Goal: Find specific page/section: Find specific page/section

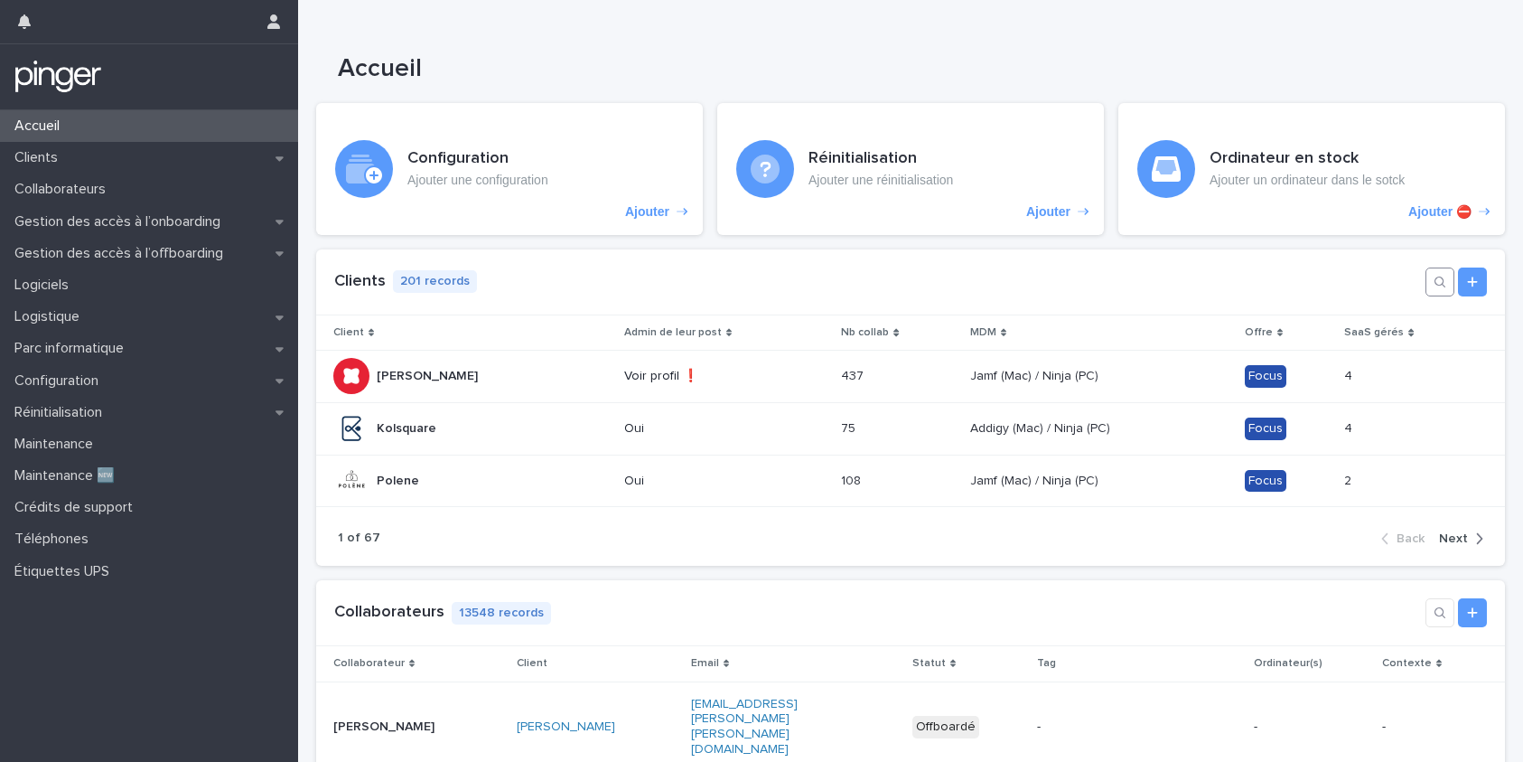
click at [1433, 285] on icon "button" at bounding box center [1440, 282] width 14 height 14
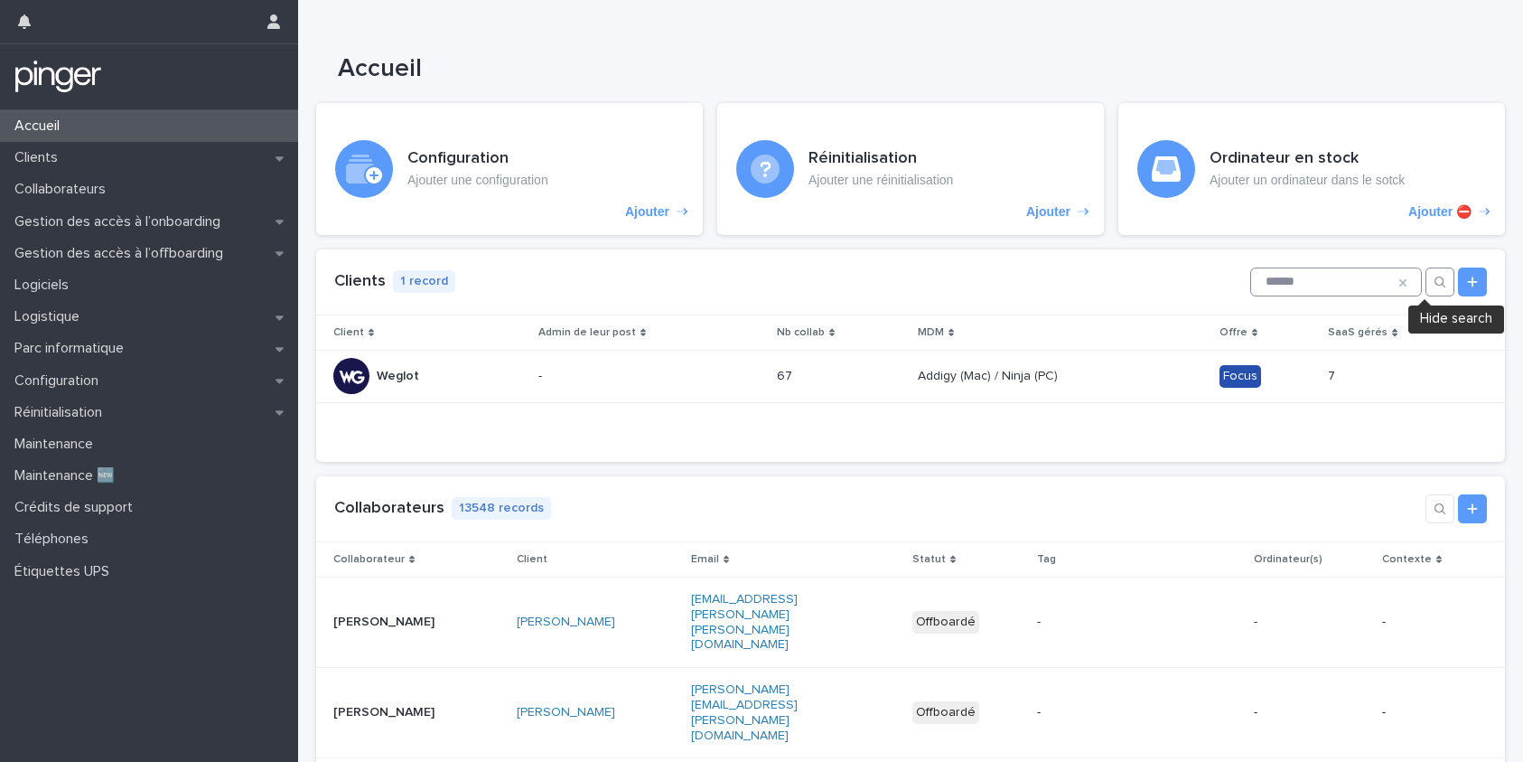
type input "******"
click at [1001, 403] on div "Client Admin de leur post Nb collab MDM Offre SaaS gérés Weglot Weglot - 67 67 …" at bounding box center [910, 360] width 1189 height 91
click at [990, 381] on p "Addigy (Mac) / Ninja (PC)" at bounding box center [990, 374] width 144 height 19
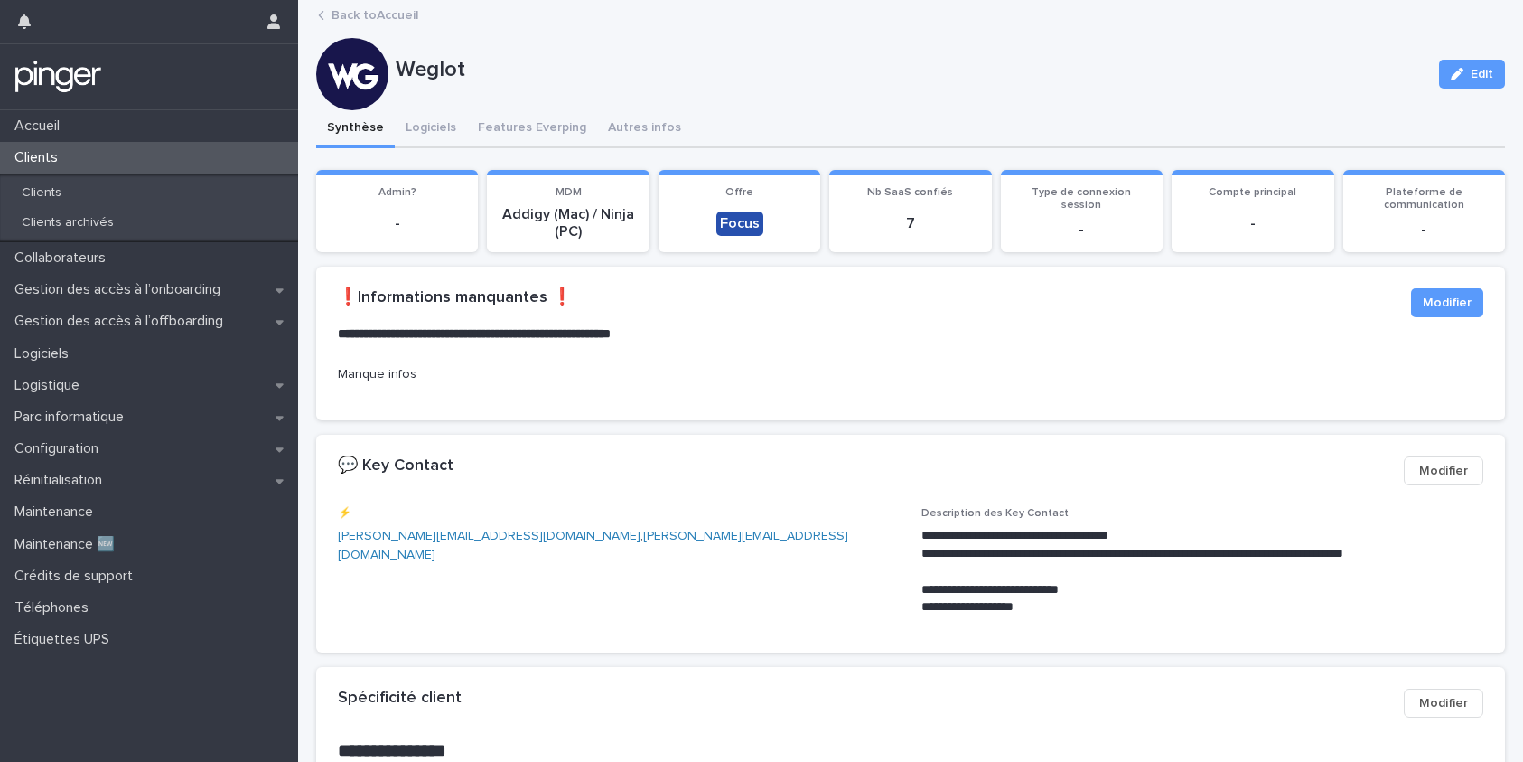
drag, startPoint x: 450, startPoint y: 227, endPoint x: 425, endPoint y: 219, distance: 26.6
click at [425, 219] on p "-" at bounding box center [397, 223] width 140 height 17
drag, startPoint x: 495, startPoint y: 85, endPoint x: 704, endPoint y: 116, distance: 211.0
click at [74, 349] on p "Logiciels" at bounding box center [45, 353] width 76 height 17
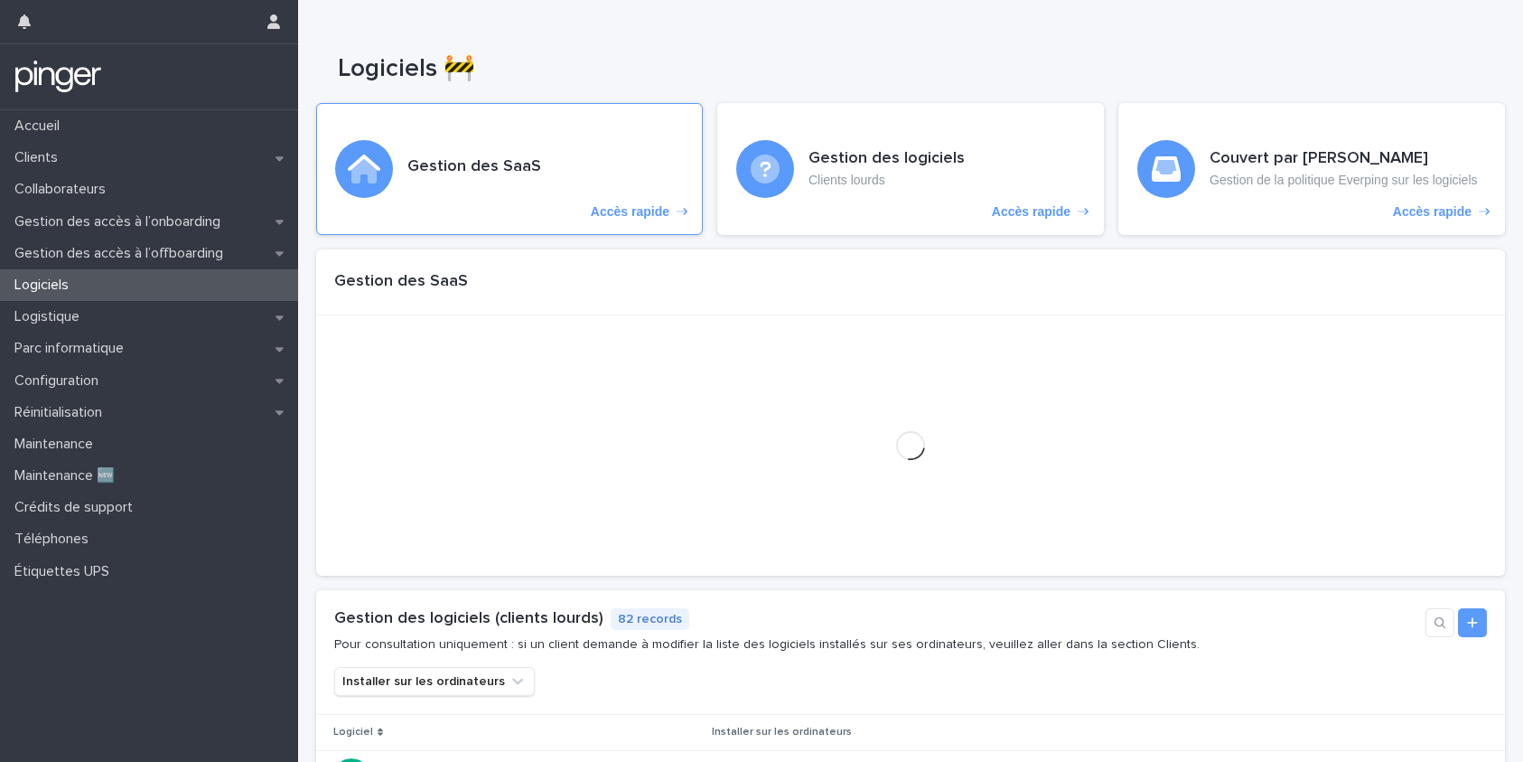
click at [403, 173] on div "Gestion des SaaS Accès rapide" at bounding box center [509, 169] width 387 height 132
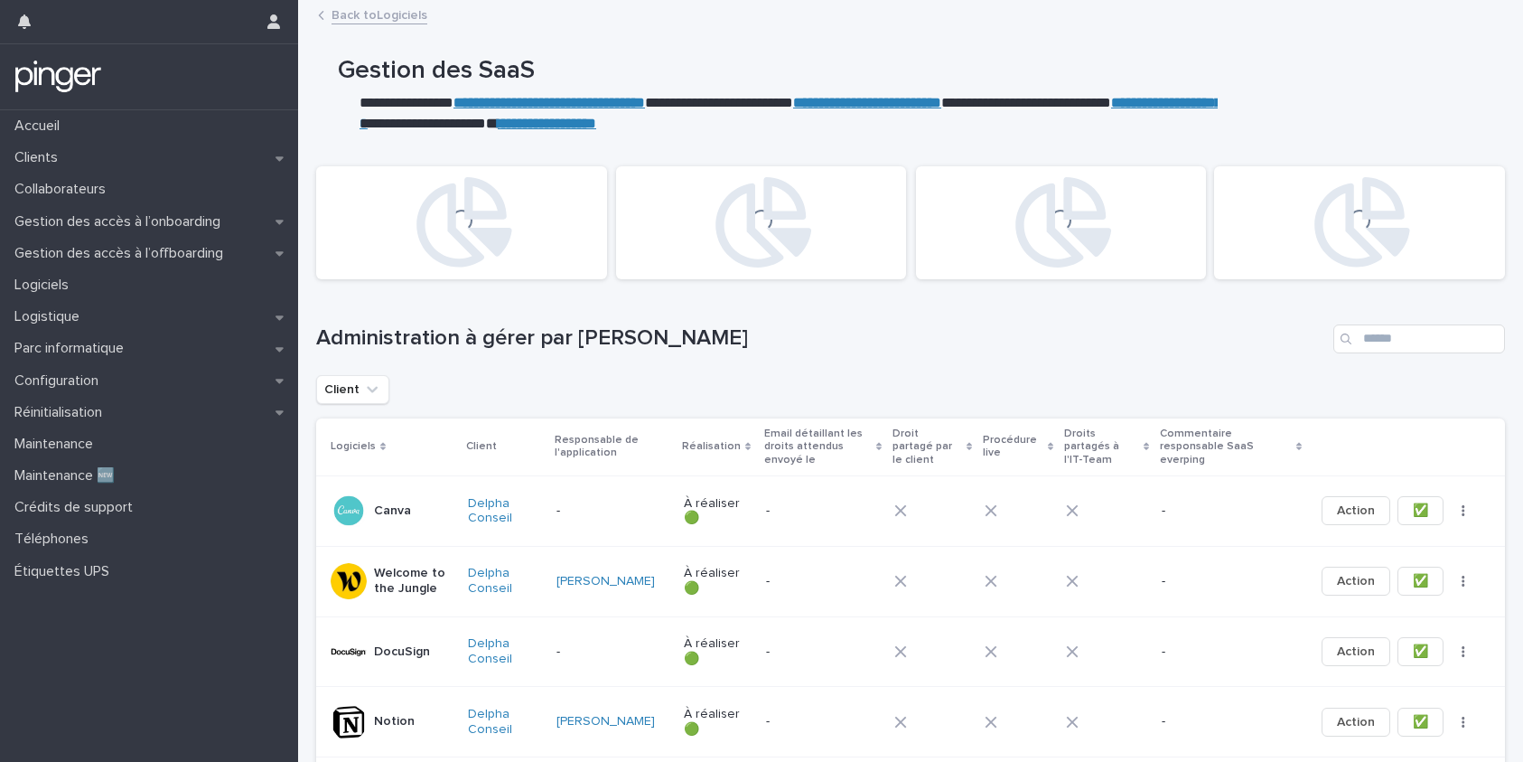
click at [766, 178] on div "Loading... Loading... Loading... Loading..." at bounding box center [910, 222] width 1207 height 131
click at [766, 178] on icon at bounding box center [764, 222] width 96 height 90
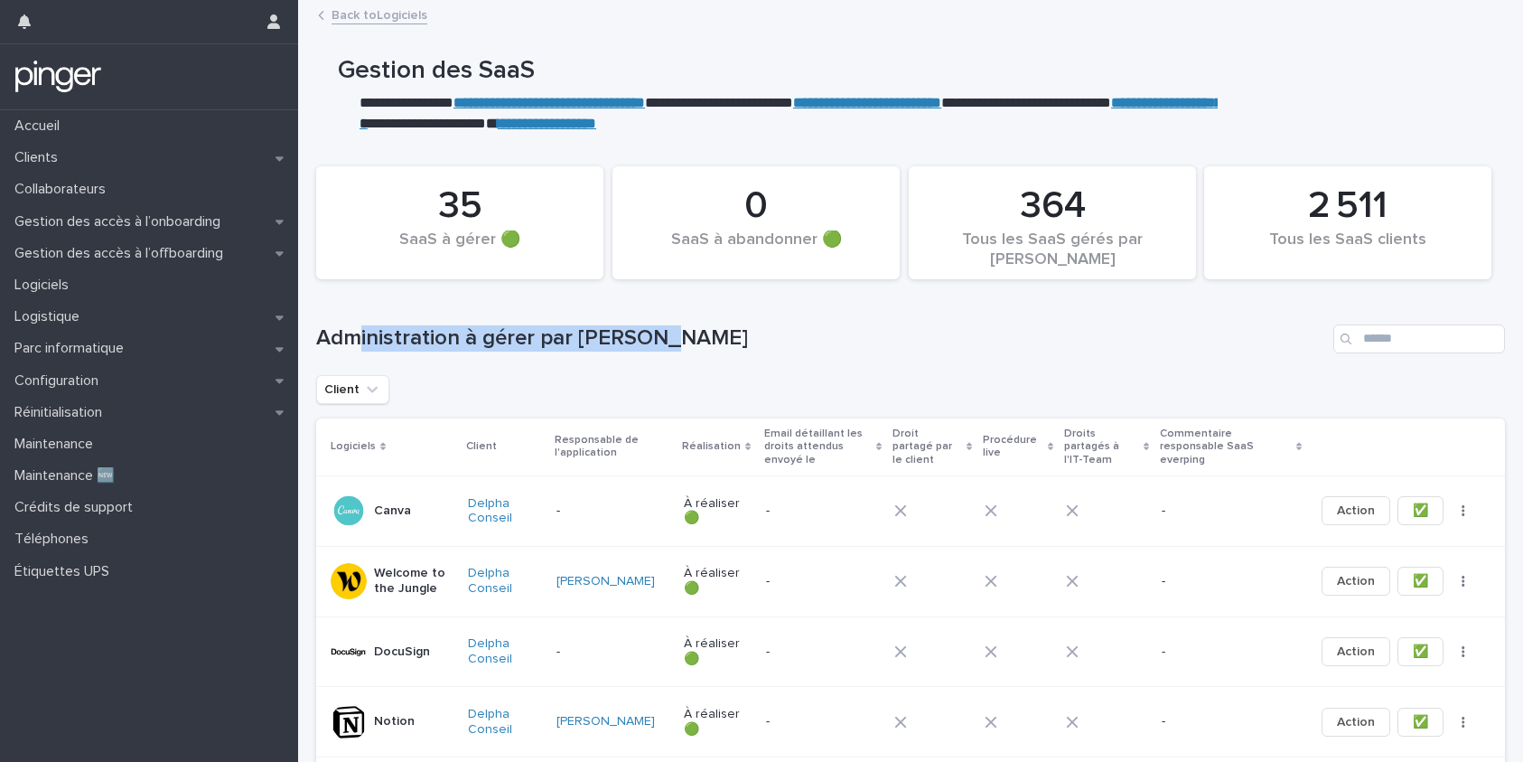
drag, startPoint x: 451, startPoint y: 333, endPoint x: 998, endPoint y: 339, distance: 547.6
click at [981, 333] on h1 "Administration à gérer par [PERSON_NAME]" at bounding box center [821, 338] width 1010 height 26
click at [605, 335] on h1 "Administration à gérer par [PERSON_NAME]" at bounding box center [821, 338] width 1010 height 26
click at [380, 385] on button "Client" at bounding box center [352, 389] width 73 height 29
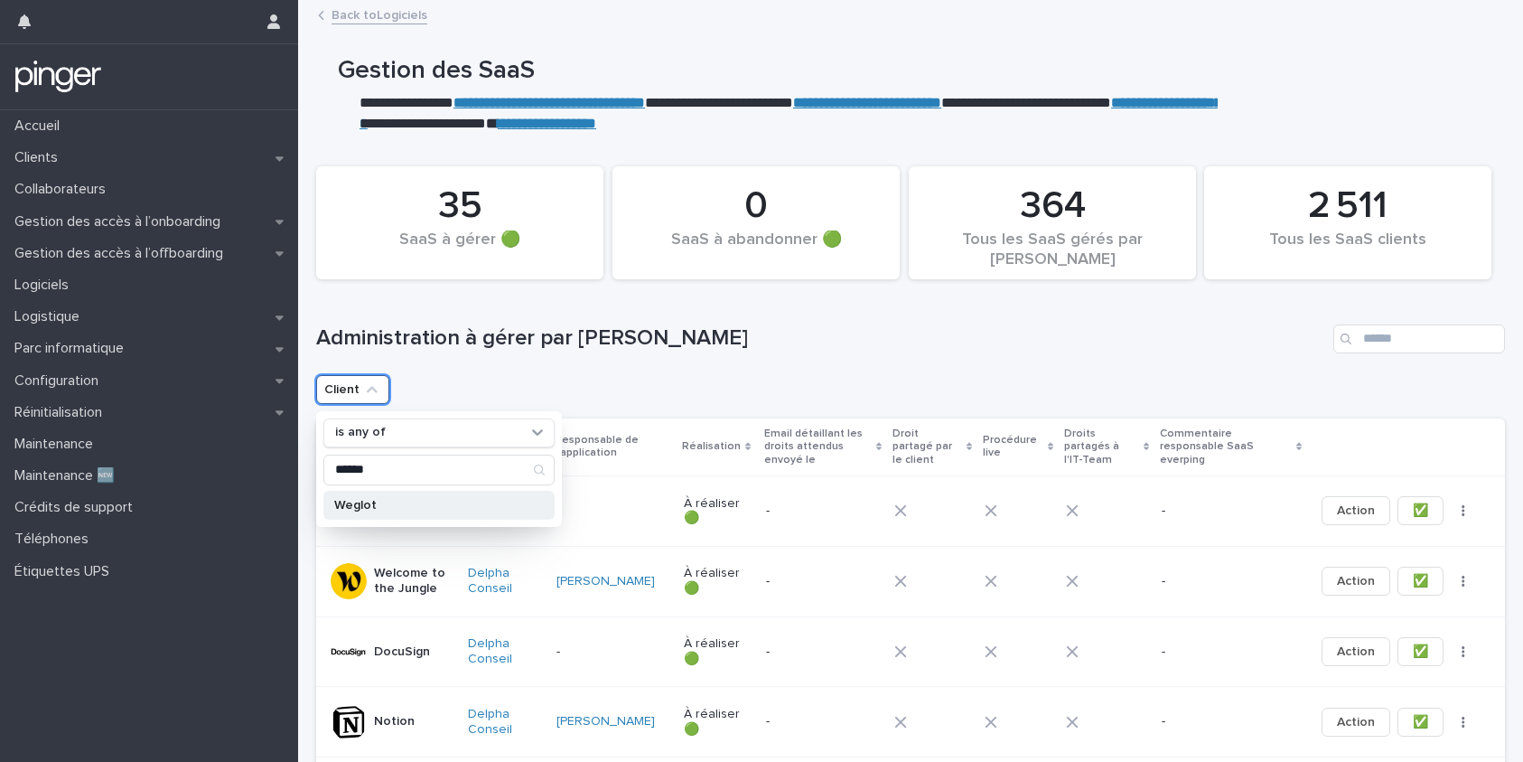
type input "******"
click at [392, 506] on p "Weglot" at bounding box center [430, 505] width 192 height 13
click at [421, 332] on h1 "Administration à gérer par [PERSON_NAME]" at bounding box center [821, 338] width 1010 height 26
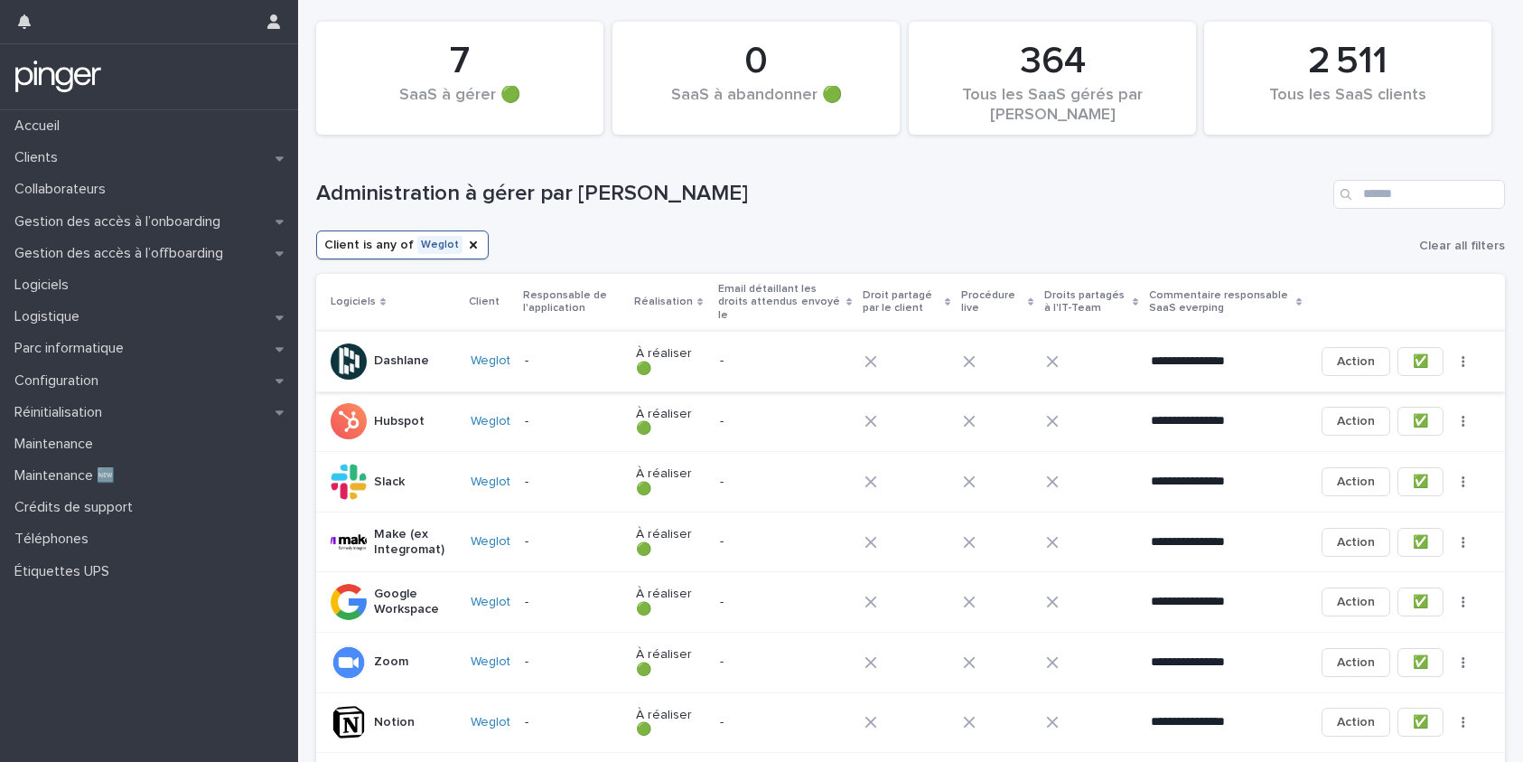
scroll to position [152, 0]
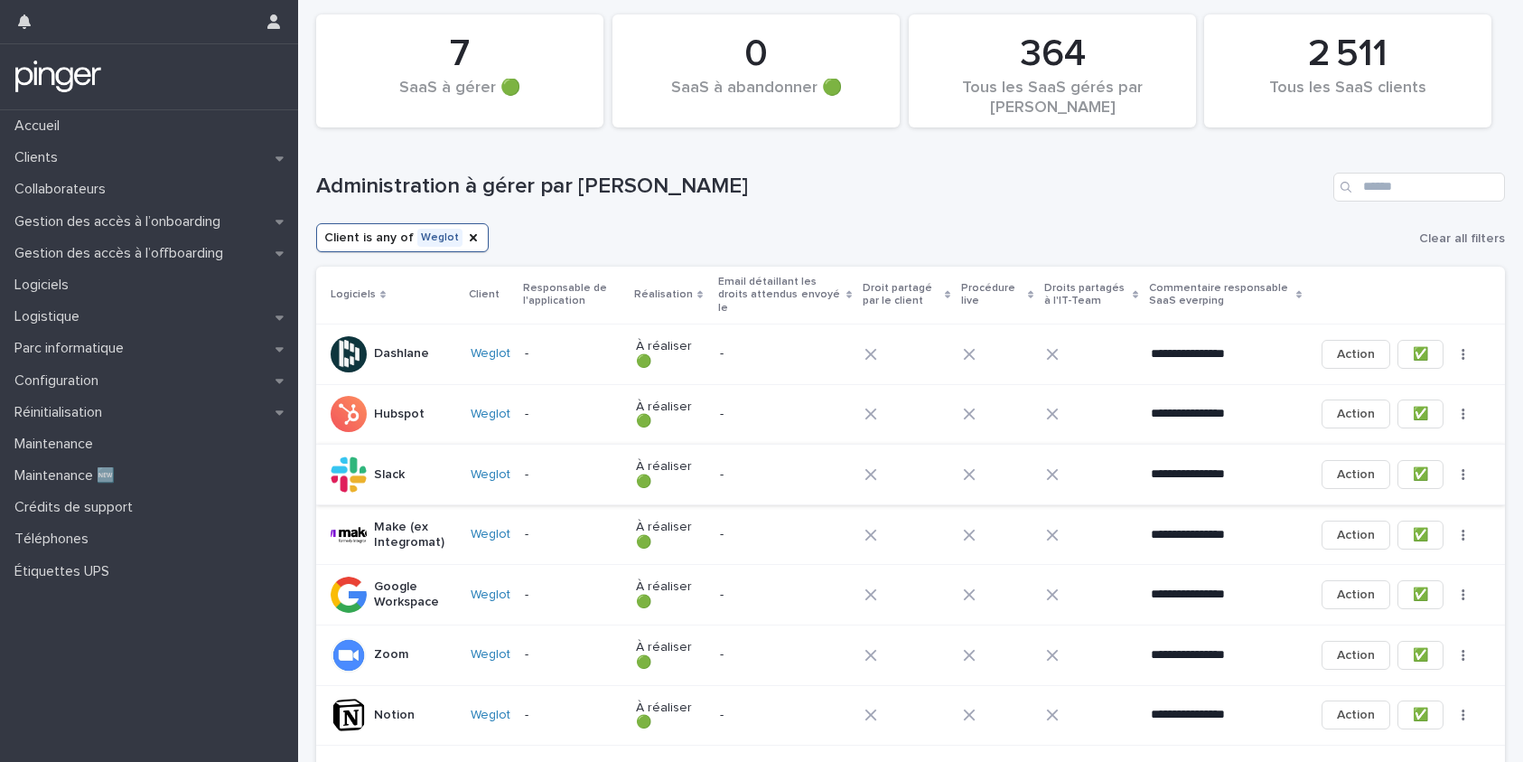
click at [1398, 464] on button "✅" at bounding box center [1421, 474] width 46 height 29
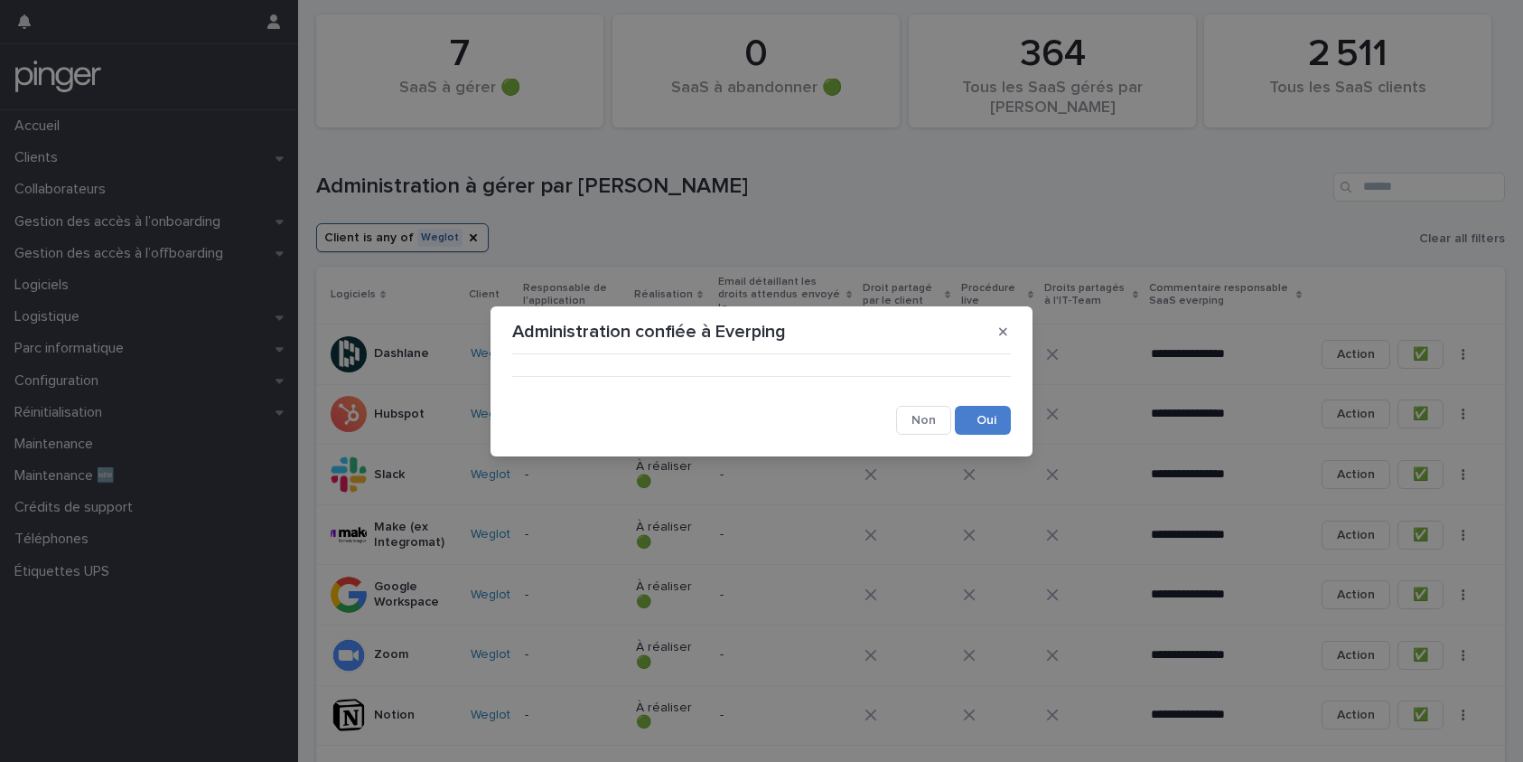
click at [974, 414] on button "Save" at bounding box center [983, 420] width 56 height 29
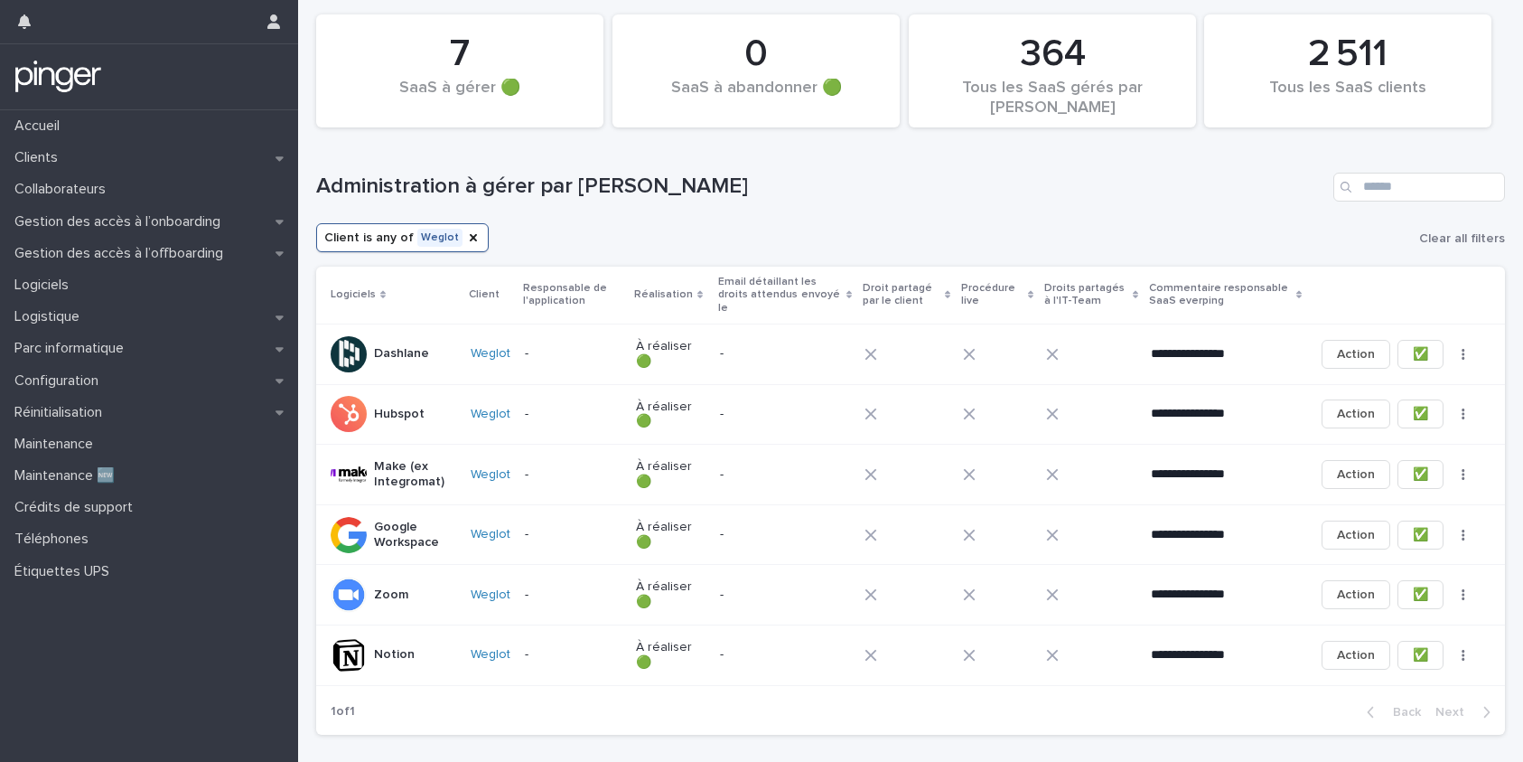
scroll to position [122, 0]
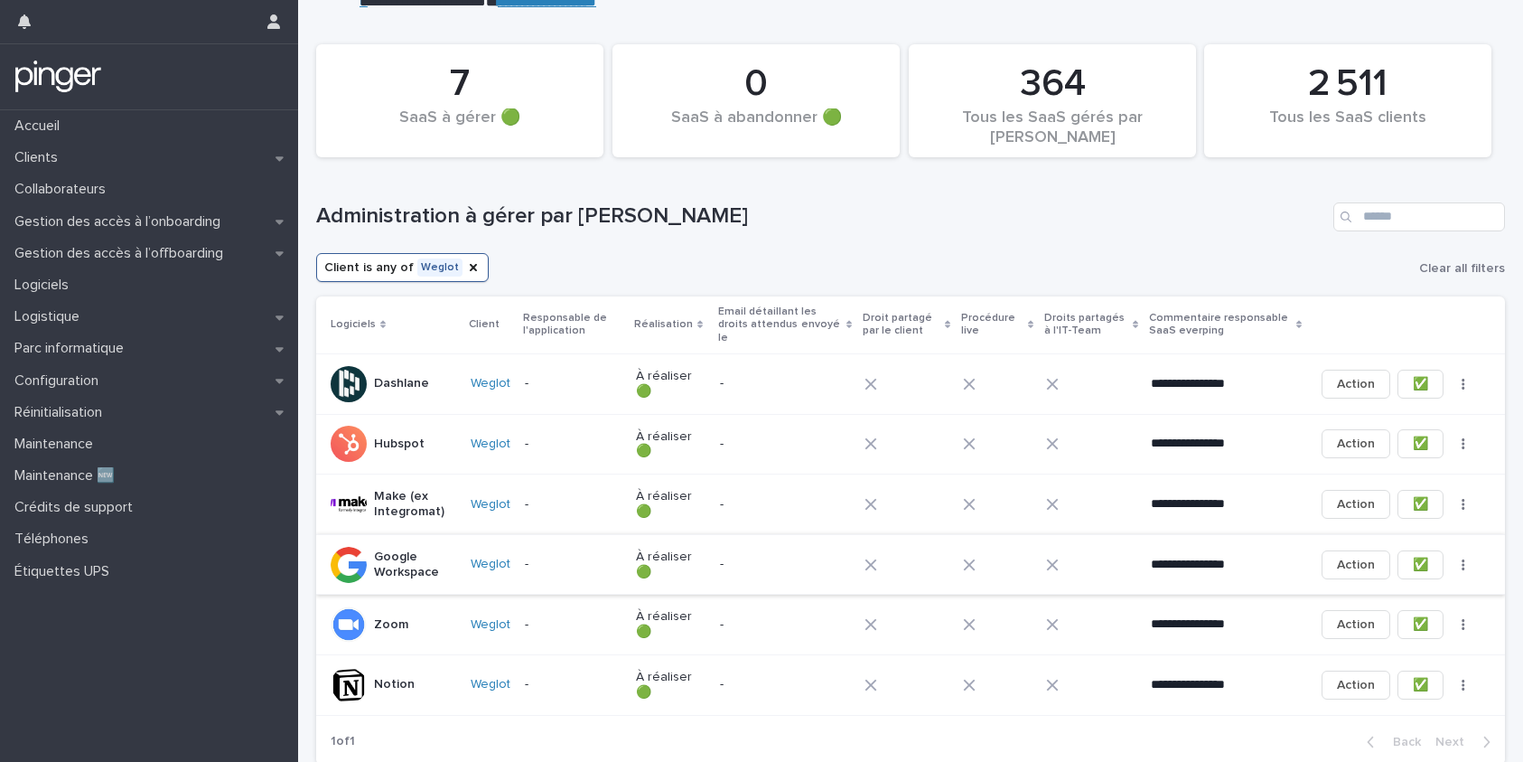
click at [1425, 553] on button "✅" at bounding box center [1421, 564] width 46 height 29
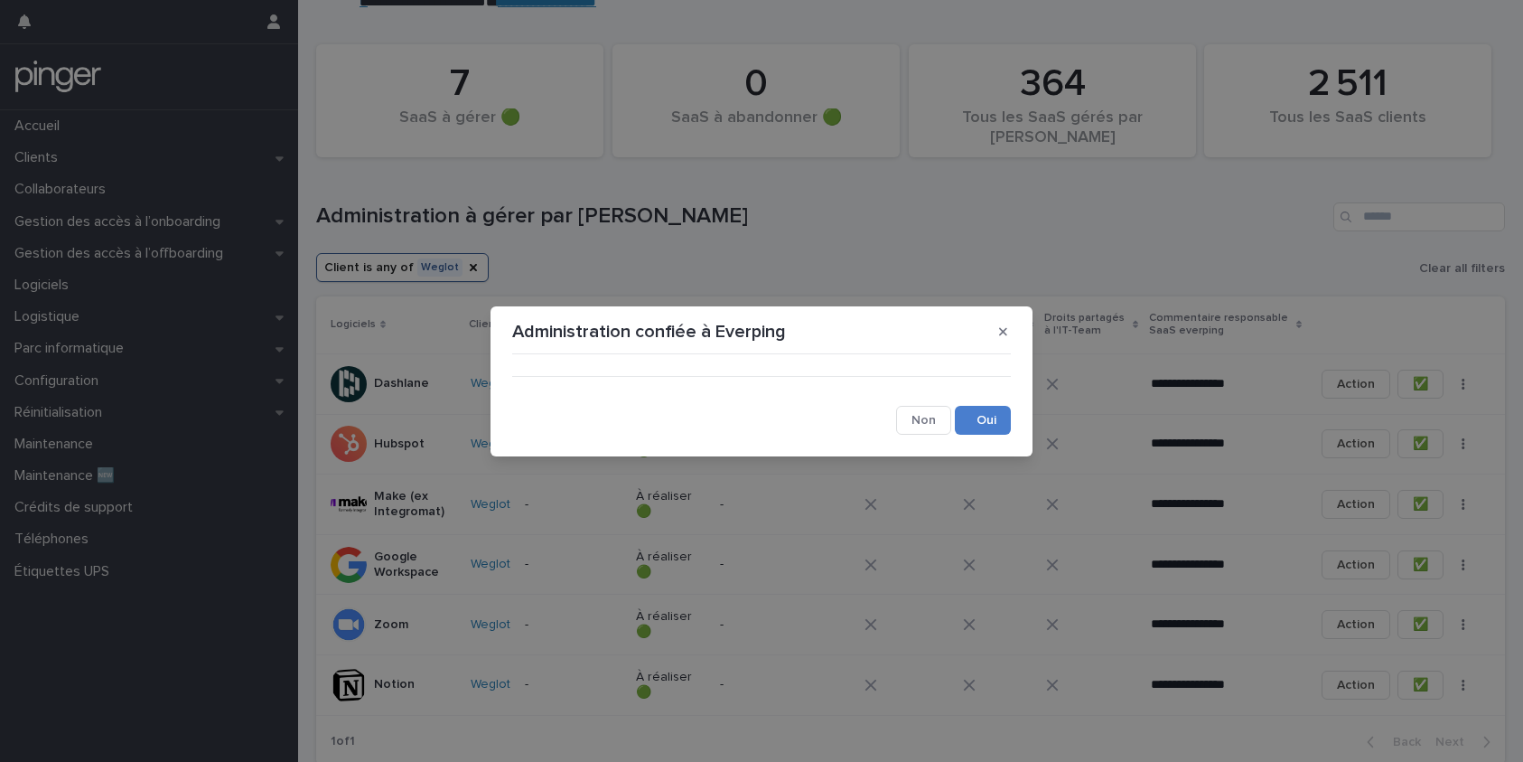
click at [996, 407] on button "Save" at bounding box center [983, 420] width 56 height 29
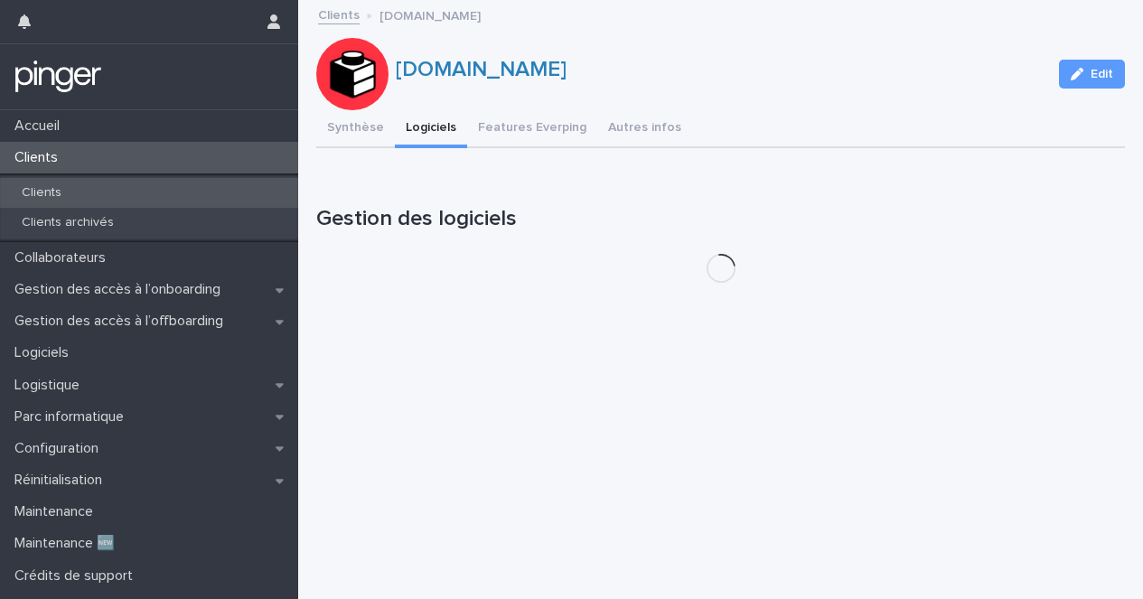
click at [136, 190] on div "Clients" at bounding box center [149, 193] width 298 height 30
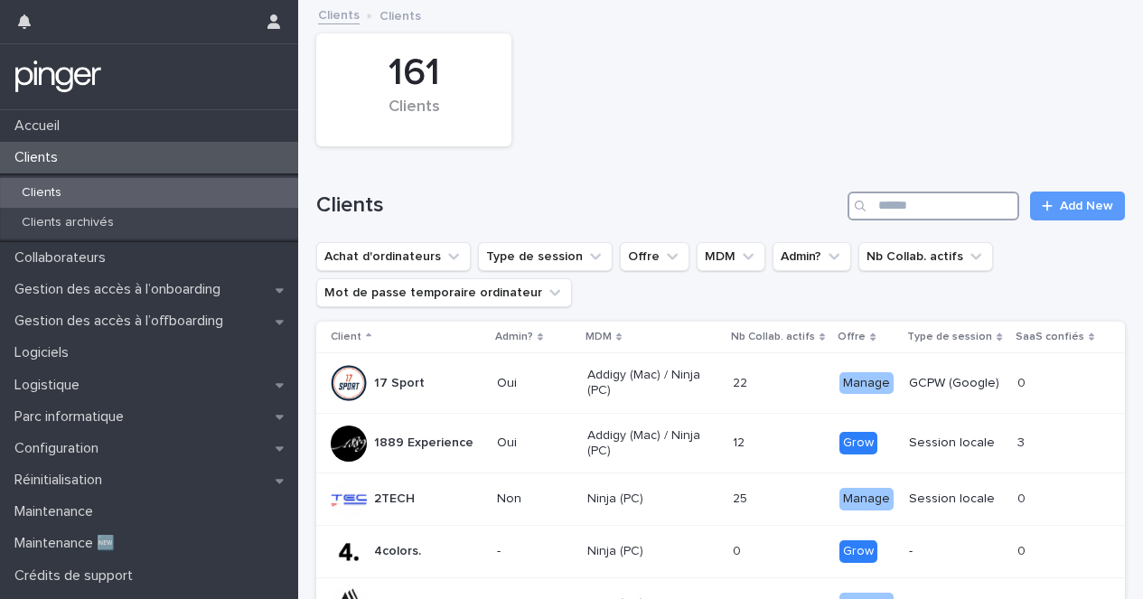
click at [961, 203] on input "Search" at bounding box center [933, 206] width 172 height 29
type input "******"
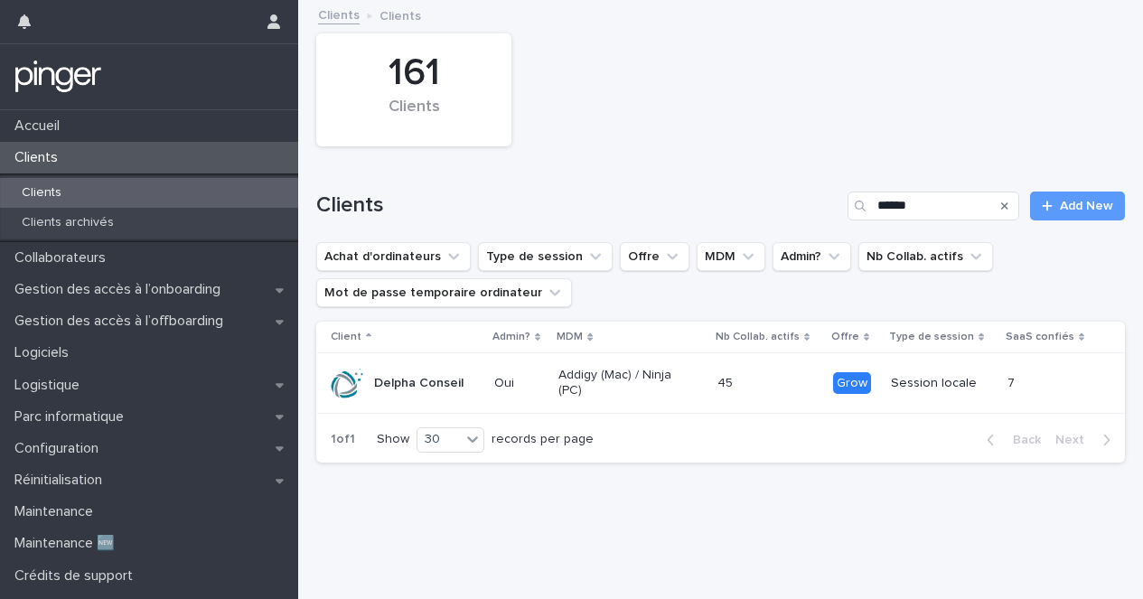
click at [437, 387] on p "Delpha Conseil" at bounding box center [418, 383] width 89 height 15
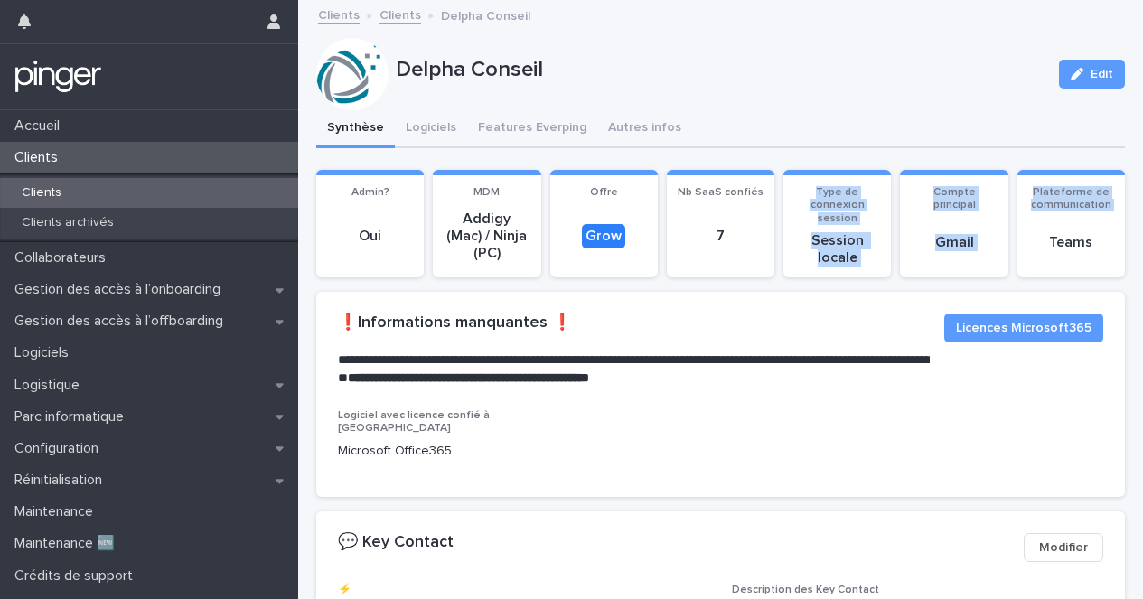
drag, startPoint x: 1025, startPoint y: 250, endPoint x: 676, endPoint y: 252, distance: 349.7
click at [676, 252] on div "Admin? Oui MDM Addigy (Mac) / Ninja (PC) Offre Grow Nb SaaS confiés 7 Type de c…" at bounding box center [720, 224] width 809 height 108
click at [886, 257] on section "Type de connexion session Session locale" at bounding box center [837, 224] width 108 height 108
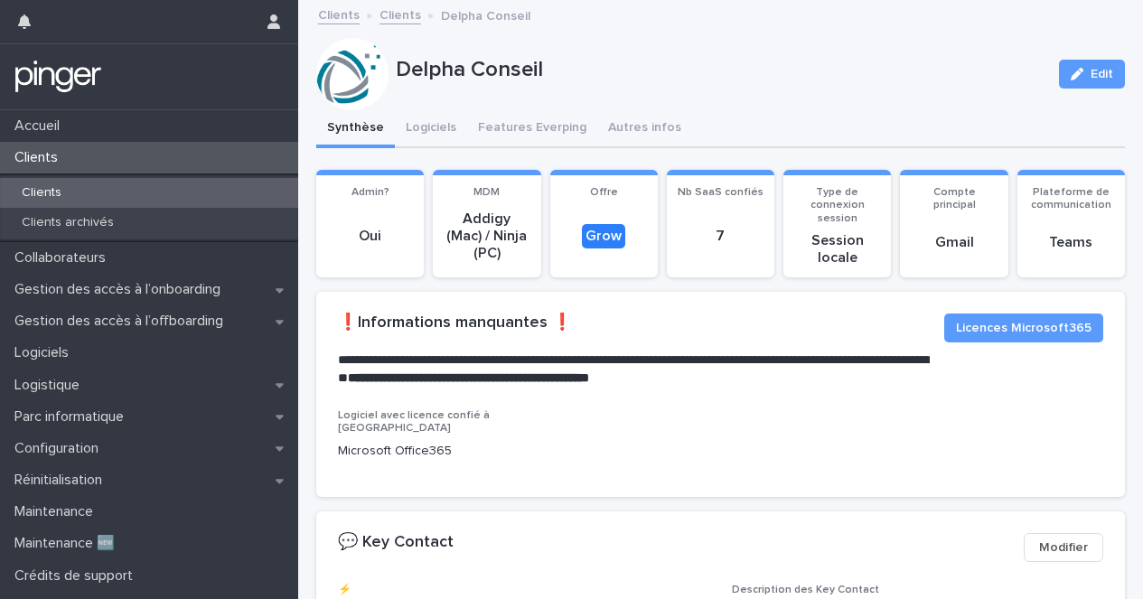
click at [973, 237] on p "Gmail" at bounding box center [954, 242] width 86 height 17
drag, startPoint x: 464, startPoint y: 228, endPoint x: 553, endPoint y: 239, distance: 89.2
click at [553, 239] on div "Admin? Oui MDM Addigy (Mac) / Ninja (PC) Offre Grow Nb SaaS confiés 7 Type de c…" at bounding box center [720, 224] width 809 height 108
click at [521, 239] on p "Addigy (Mac) / Ninja (PC)" at bounding box center [487, 237] width 86 height 52
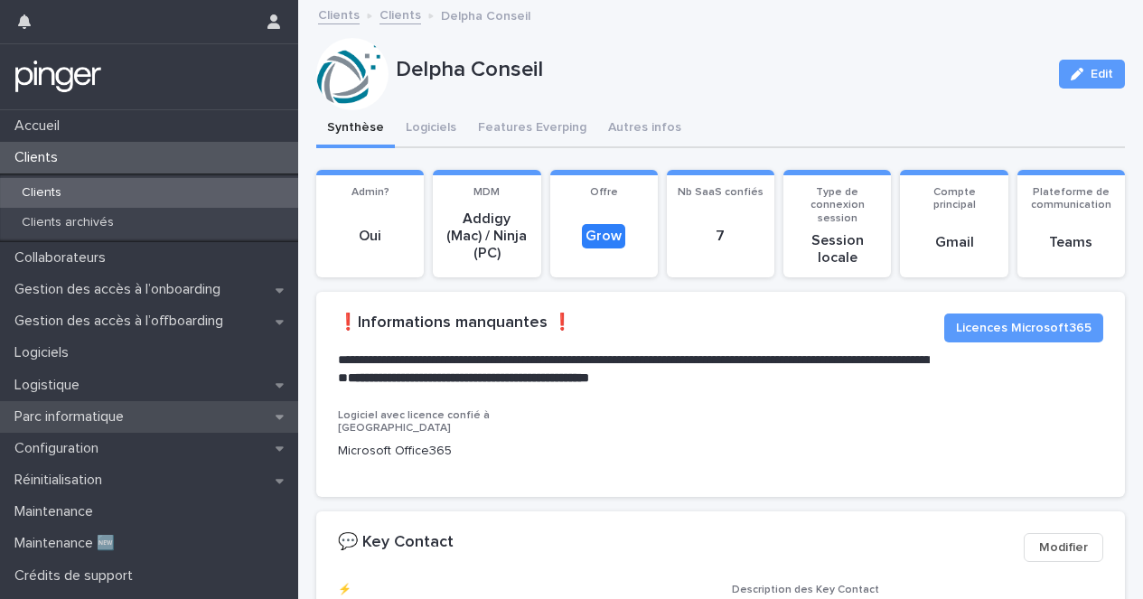
click at [81, 423] on p "Parc informatique" at bounding box center [72, 416] width 131 height 17
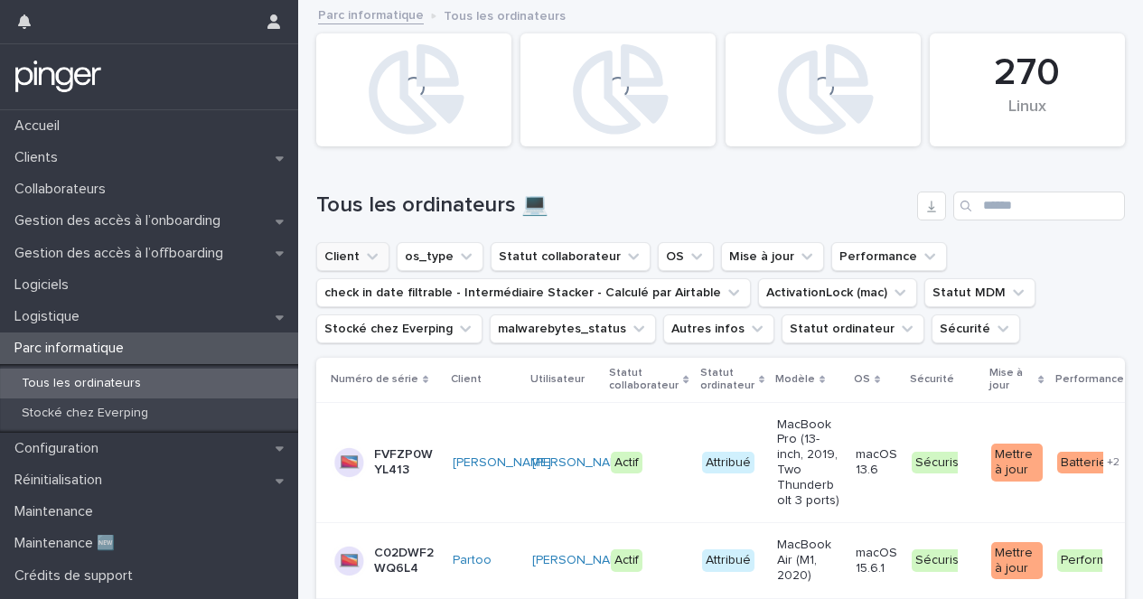
click at [380, 260] on button "Client" at bounding box center [352, 256] width 73 height 29
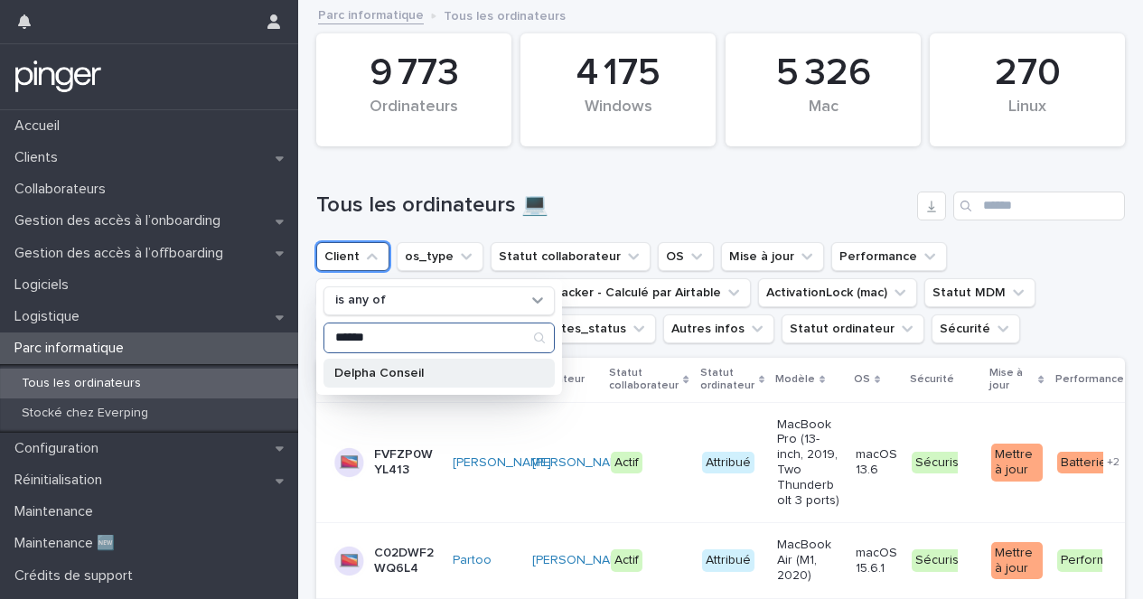
type input "******"
click at [361, 372] on p "Delpha Conseil" at bounding box center [430, 373] width 192 height 13
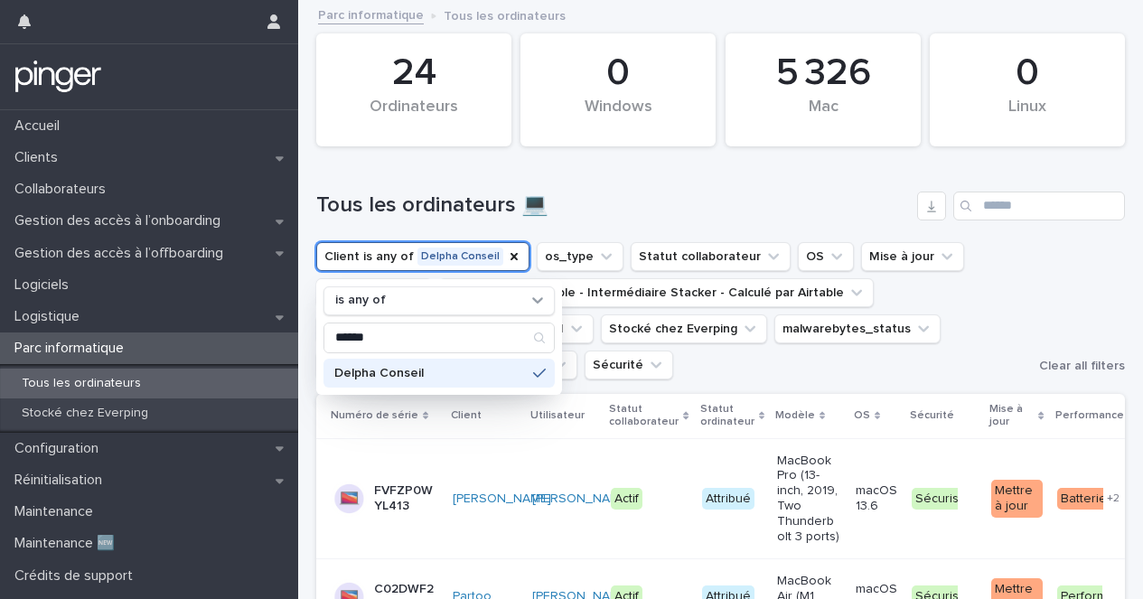
click at [394, 195] on h1 "Tous les ordinateurs 💻" at bounding box center [613, 205] width 594 height 26
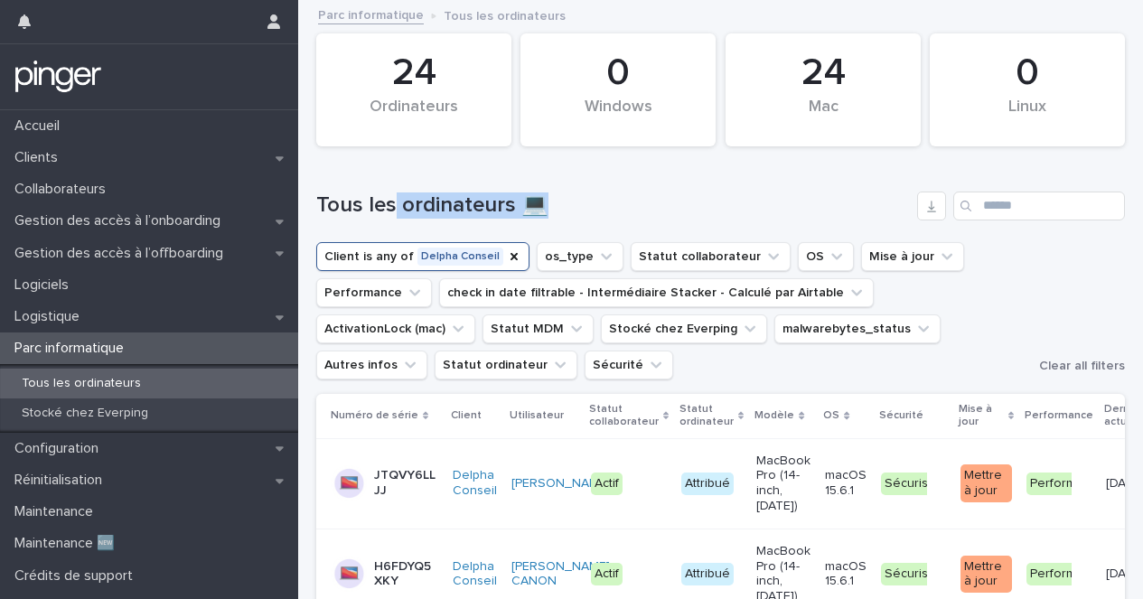
drag, startPoint x: 394, startPoint y: 195, endPoint x: 712, endPoint y: 203, distance: 318.1
click at [712, 203] on h1 "Tous les ordinateurs 💻" at bounding box center [613, 205] width 594 height 26
click at [712, 202] on h1 "Tous les ordinateurs 💻" at bounding box center [613, 205] width 594 height 26
drag, startPoint x: 712, startPoint y: 202, endPoint x: 675, endPoint y: 238, distance: 51.1
click at [675, 238] on div "Tous les ordinateurs 💻" at bounding box center [720, 198] width 809 height 87
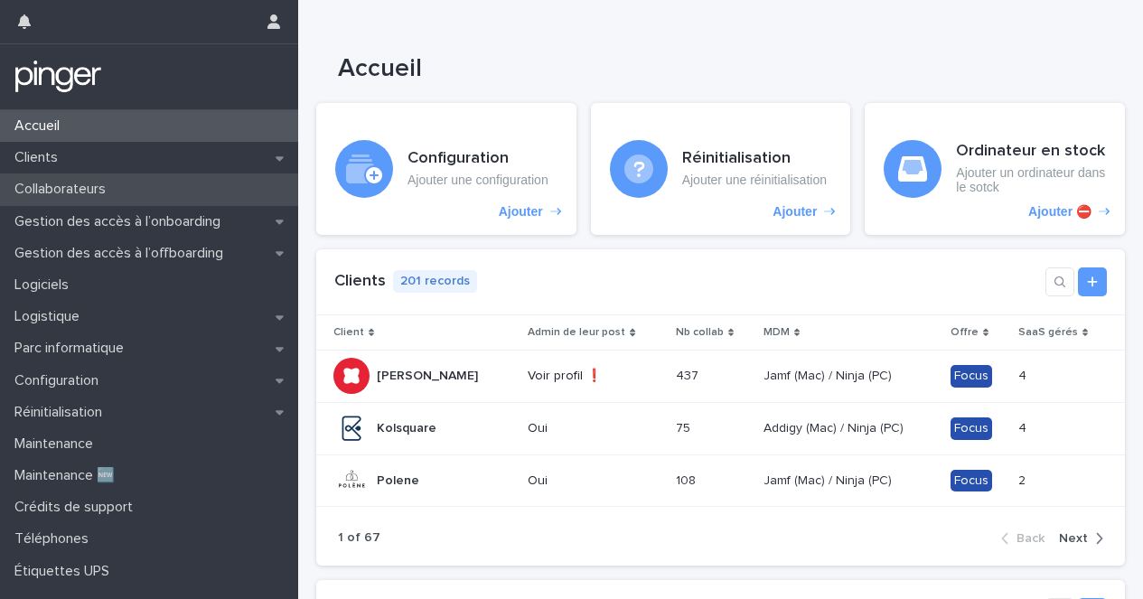
click at [52, 192] on p "Collaborateurs" at bounding box center [63, 189] width 113 height 17
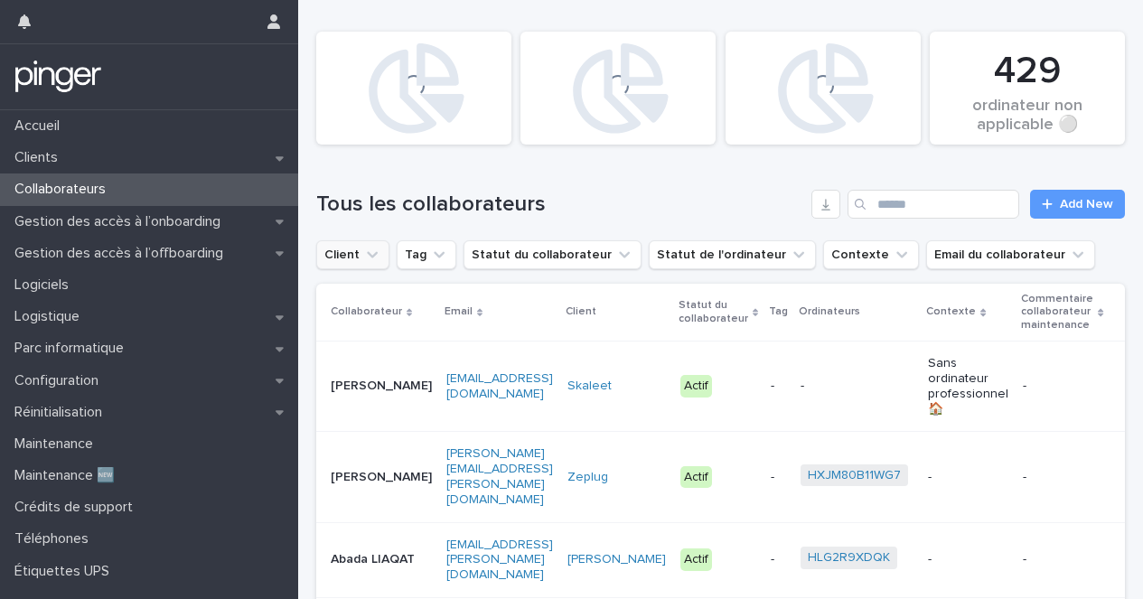
click at [353, 253] on button "Client" at bounding box center [352, 254] width 73 height 29
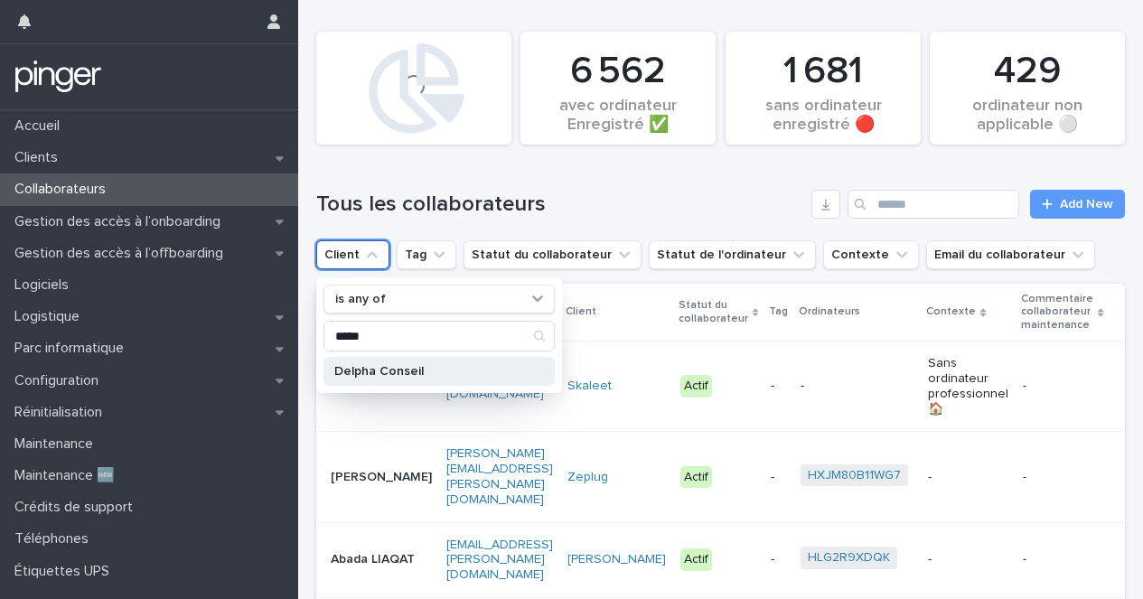
type input "*****"
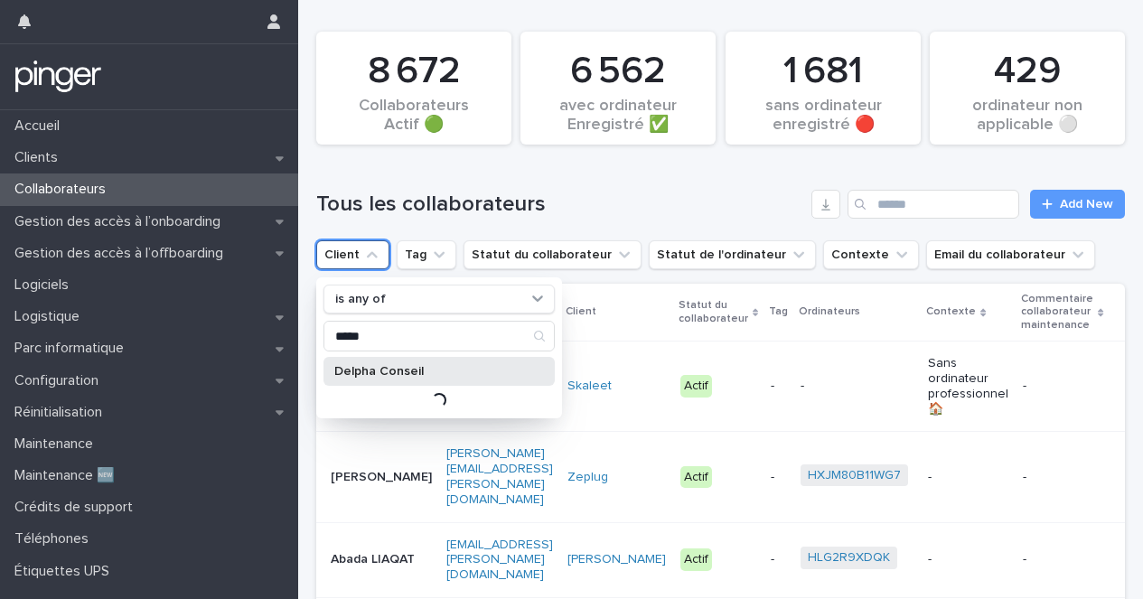
click at [359, 373] on p "Delpha Conseil" at bounding box center [430, 371] width 192 height 13
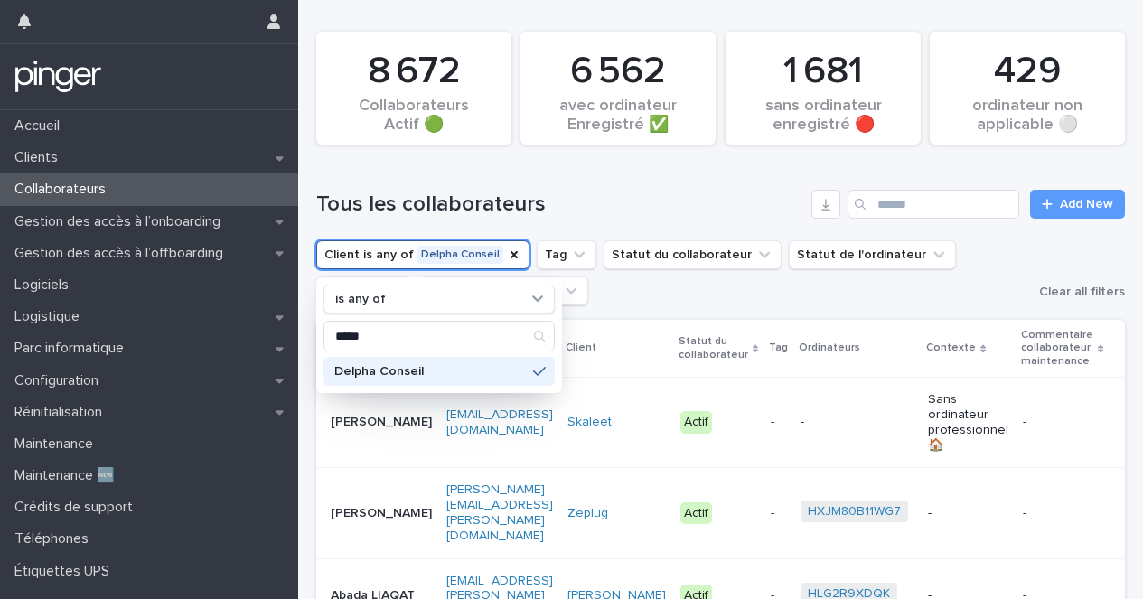
click at [368, 200] on h1 "Tous les collaborateurs" at bounding box center [560, 205] width 488 height 26
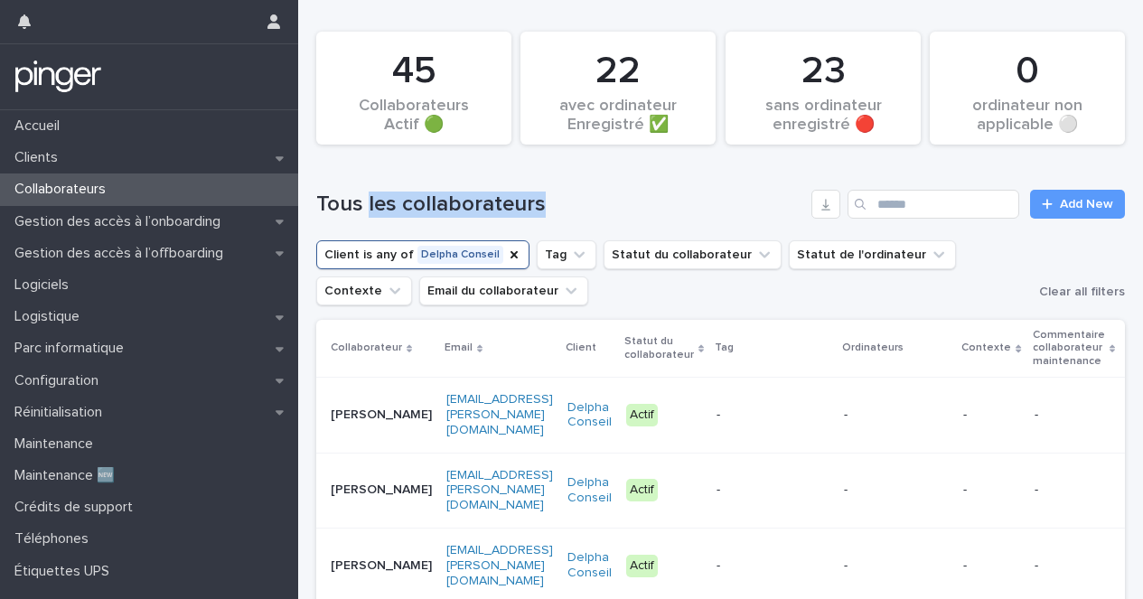
drag, startPoint x: 368, startPoint y: 200, endPoint x: 552, endPoint y: 201, distance: 184.3
click at [552, 201] on h1 "Tous les collaborateurs" at bounding box center [560, 205] width 488 height 26
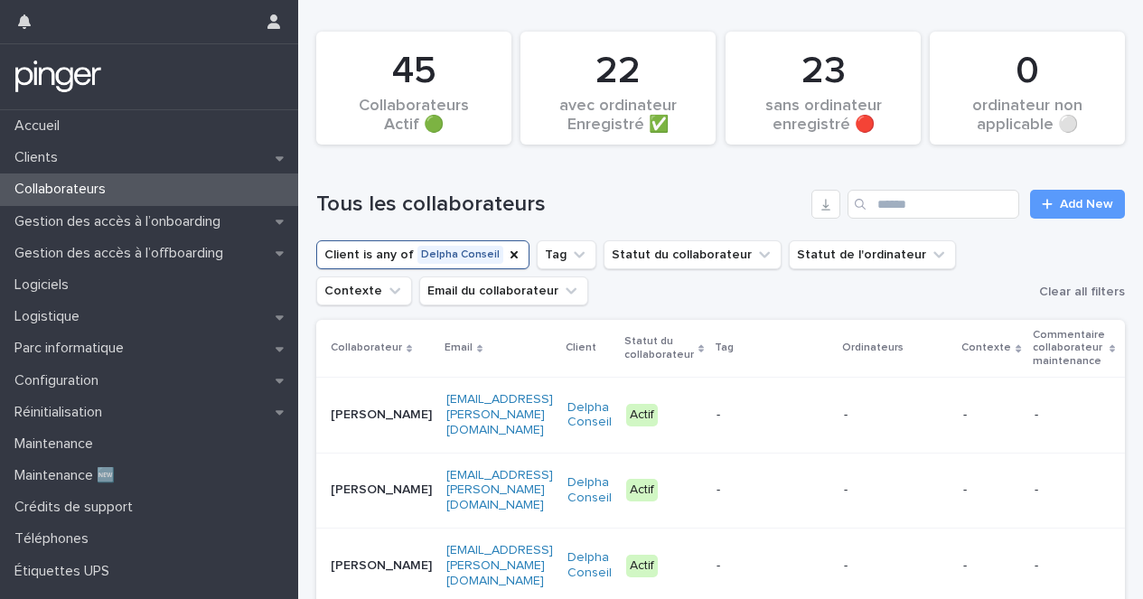
click at [539, 200] on h1 "Tous les collaborateurs" at bounding box center [560, 205] width 488 height 26
drag, startPoint x: 539, startPoint y: 200, endPoint x: 568, endPoint y: 199, distance: 28.9
click at [568, 199] on h1 "Tous les collaborateurs" at bounding box center [560, 205] width 488 height 26
